Goal: Information Seeking & Learning: Learn about a topic

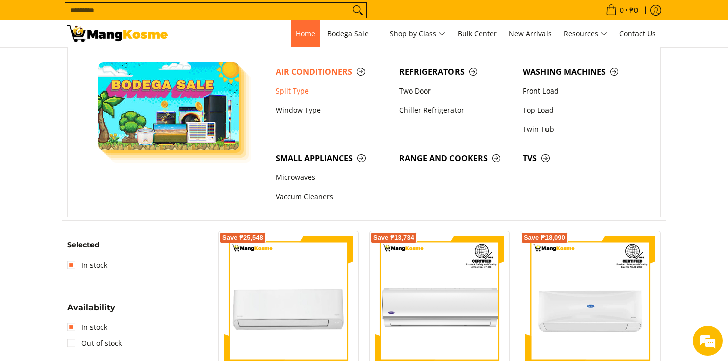
click at [299, 36] on span "Home" at bounding box center [306, 34] width 20 height 10
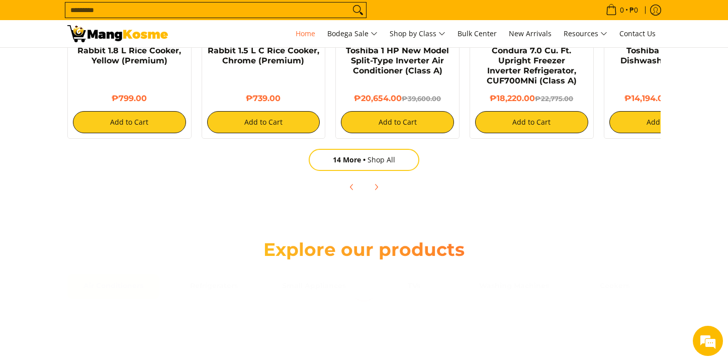
scroll to position [804, 0]
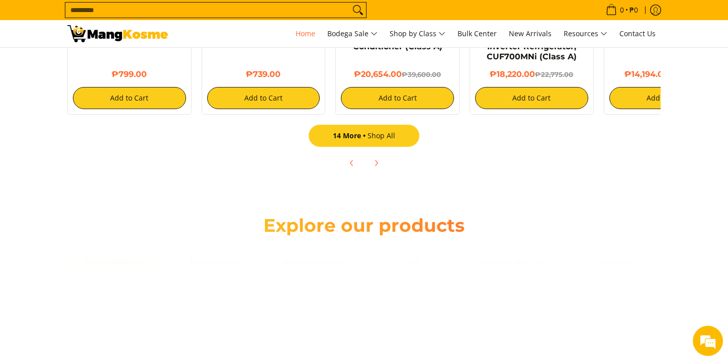
click at [360, 137] on span "14 More" at bounding box center [350, 136] width 35 height 10
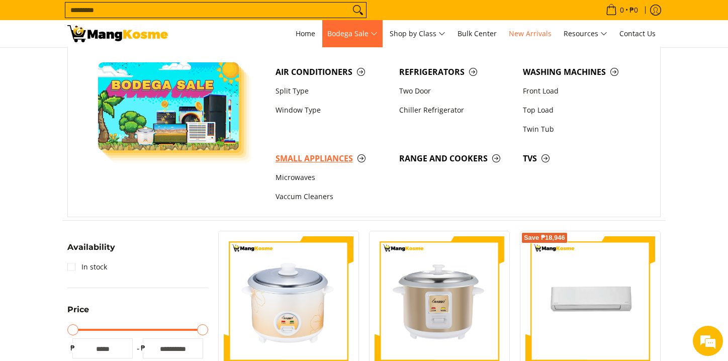
click at [356, 160] on span "Small Appliances" at bounding box center [332, 158] width 114 height 13
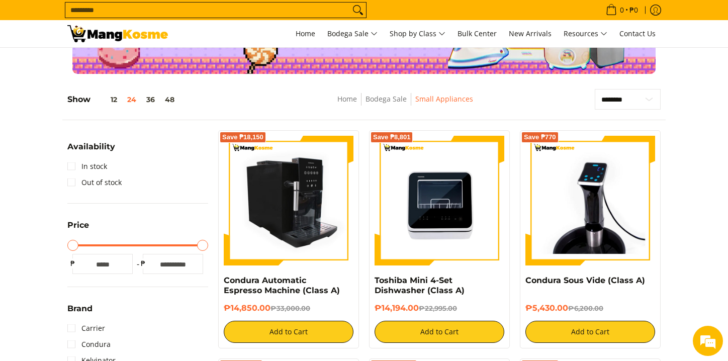
click at [292, 198] on img at bounding box center [289, 201] width 130 height 130
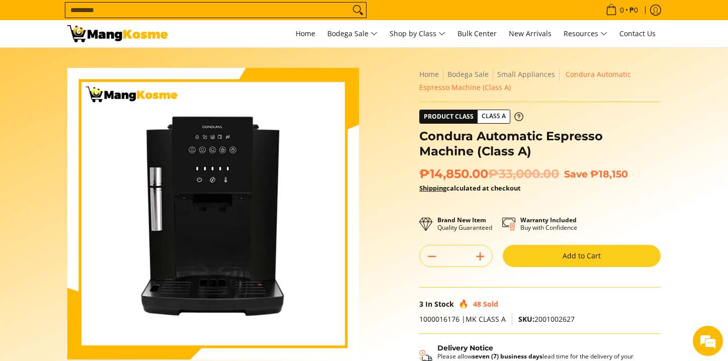
click at [47, 169] on section "Skip to Main Content Enable zoom Disable zoom Enable zoom Disable zoom Home Bod…" at bounding box center [364, 277] width 728 height 459
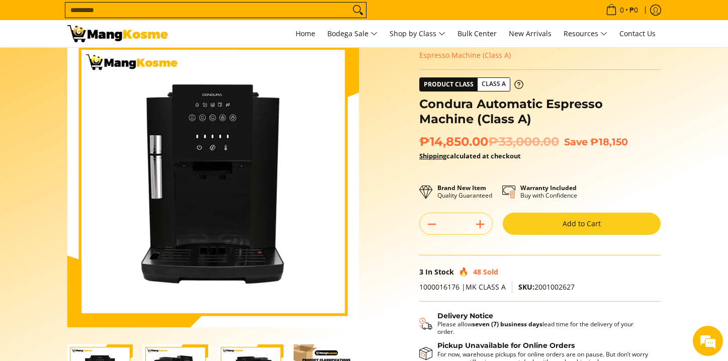
scroll to position [50, 0]
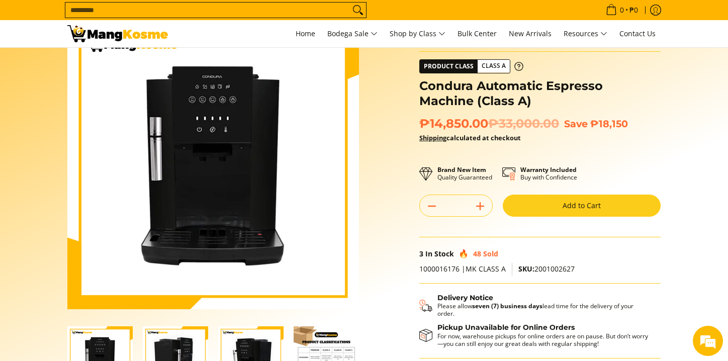
click at [115, 39] on img at bounding box center [117, 33] width 101 height 17
